Goal: Task Accomplishment & Management: Complete application form

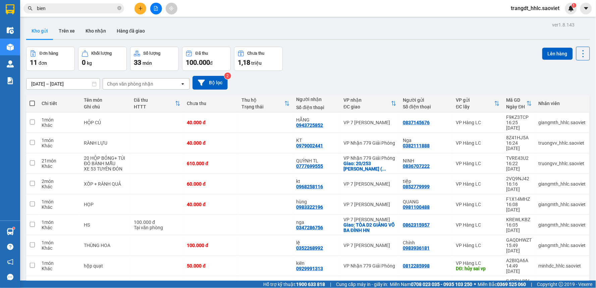
click at [86, 5] on input "bien" at bounding box center [76, 8] width 79 height 7
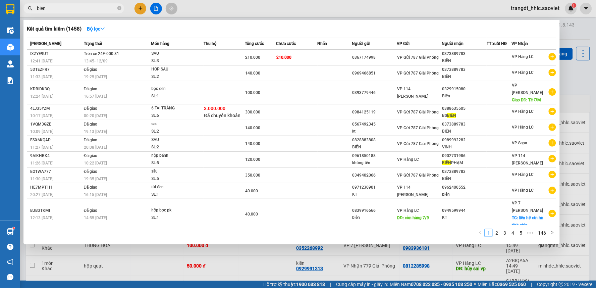
click at [86, 5] on input "bien" at bounding box center [76, 8] width 79 height 7
click at [263, 13] on div at bounding box center [298, 144] width 596 height 288
click at [90, 6] on input "bien" at bounding box center [76, 8] width 79 height 7
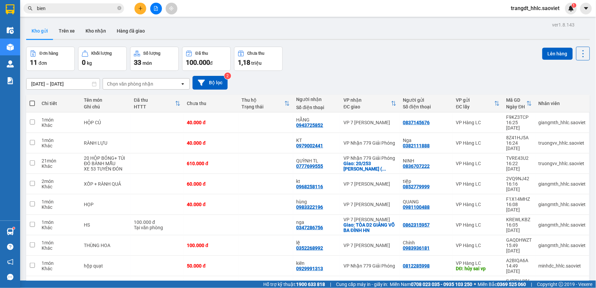
drag, startPoint x: 81, startPoint y: 8, endPoint x: 404, endPoint y: 76, distance: 330.2
click at [81, 8] on input "bien" at bounding box center [76, 8] width 79 height 7
click at [109, 12] on span "bien" at bounding box center [73, 8] width 101 height 10
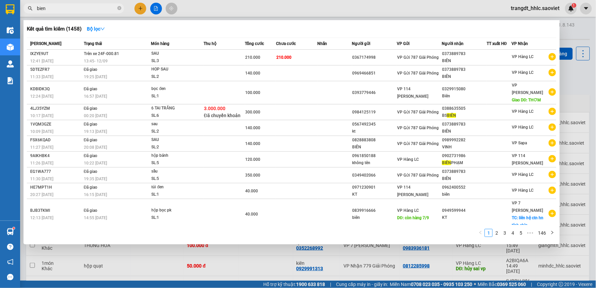
click at [109, 8] on input "bien" at bounding box center [76, 8] width 79 height 7
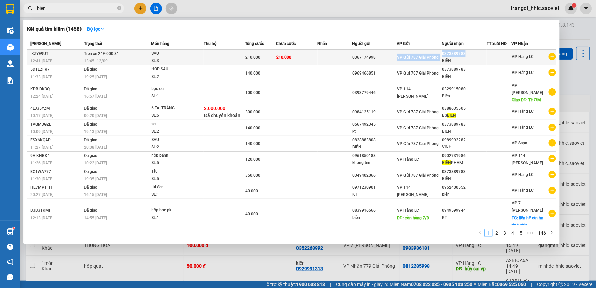
drag, startPoint x: 467, startPoint y: 53, endPoint x: 441, endPoint y: 54, distance: 25.5
click at [441, 54] on tr "IXZYE9UT 12:41 [DATE] Trên xe 24F-000.81 13:45 [DATE] SAU SL: 3 210.000 210.000…" at bounding box center [292, 58] width 530 height 16
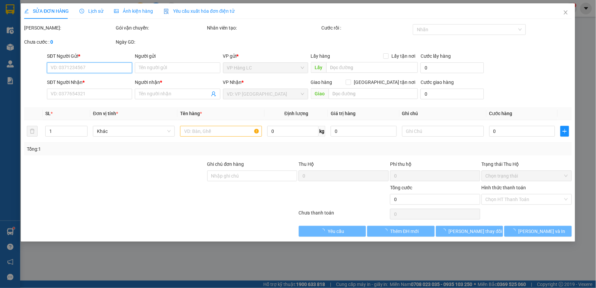
type input "0367174998"
type input "0373889783"
type input "BIÊN"
type input "210.000"
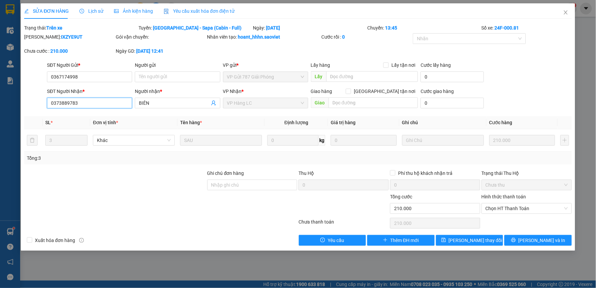
click at [68, 102] on input "0373889783" at bounding box center [89, 103] width 85 height 11
drag, startPoint x: 565, startPoint y: 9, endPoint x: 115, endPoint y: 8, distance: 449.7
click at [563, 11] on span "Close" at bounding box center [565, 12] width 19 height 19
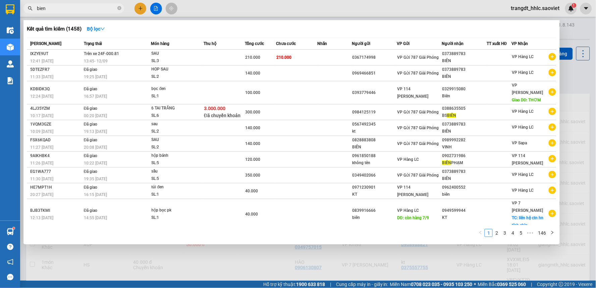
click at [80, 10] on input "bien" at bounding box center [76, 8] width 79 height 7
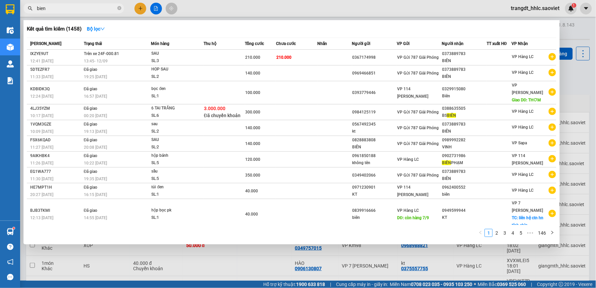
click at [80, 9] on input "bien" at bounding box center [76, 8] width 79 height 7
click at [81, 8] on input "bien" at bounding box center [76, 8] width 79 height 7
click at [81, 7] on input "bien" at bounding box center [76, 8] width 79 height 7
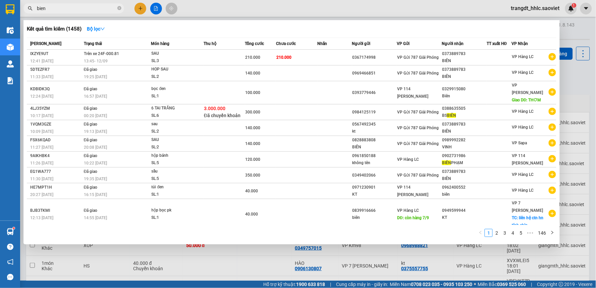
click at [81, 7] on input "bien" at bounding box center [76, 8] width 79 height 7
paste input "0373889783"
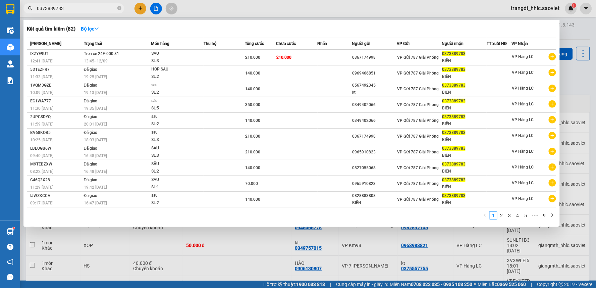
click at [99, 7] on input "0373889783" at bounding box center [76, 8] width 79 height 7
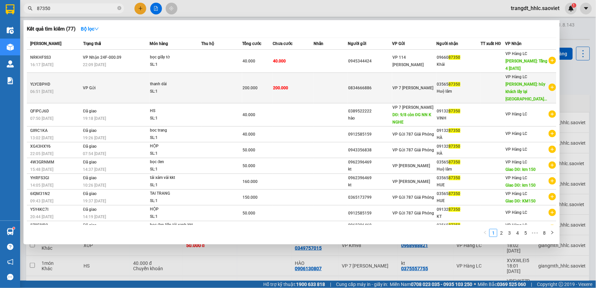
type input "87350"
click at [183, 88] on div "SL: 1" at bounding box center [175, 91] width 50 height 7
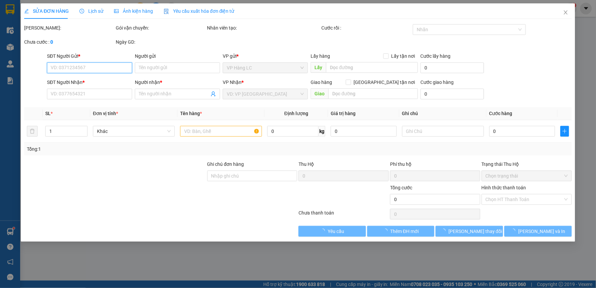
type input "0834666886"
type input "0356587350"
type input "Huệ lâm"
type input "hủy khách lấy lại hàng"
type input "200.000"
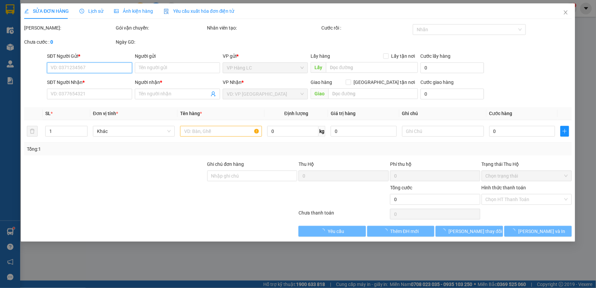
type input "200.000"
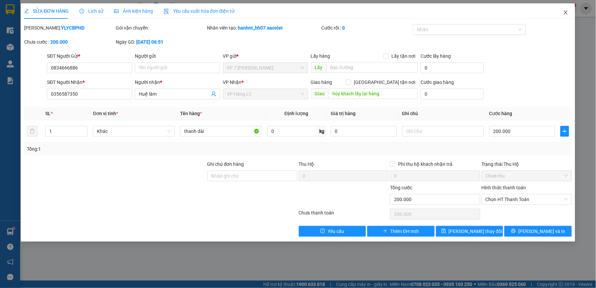
click at [567, 12] on icon "close" at bounding box center [565, 12] width 5 height 5
